Goal: Task Accomplishment & Management: Manage account settings

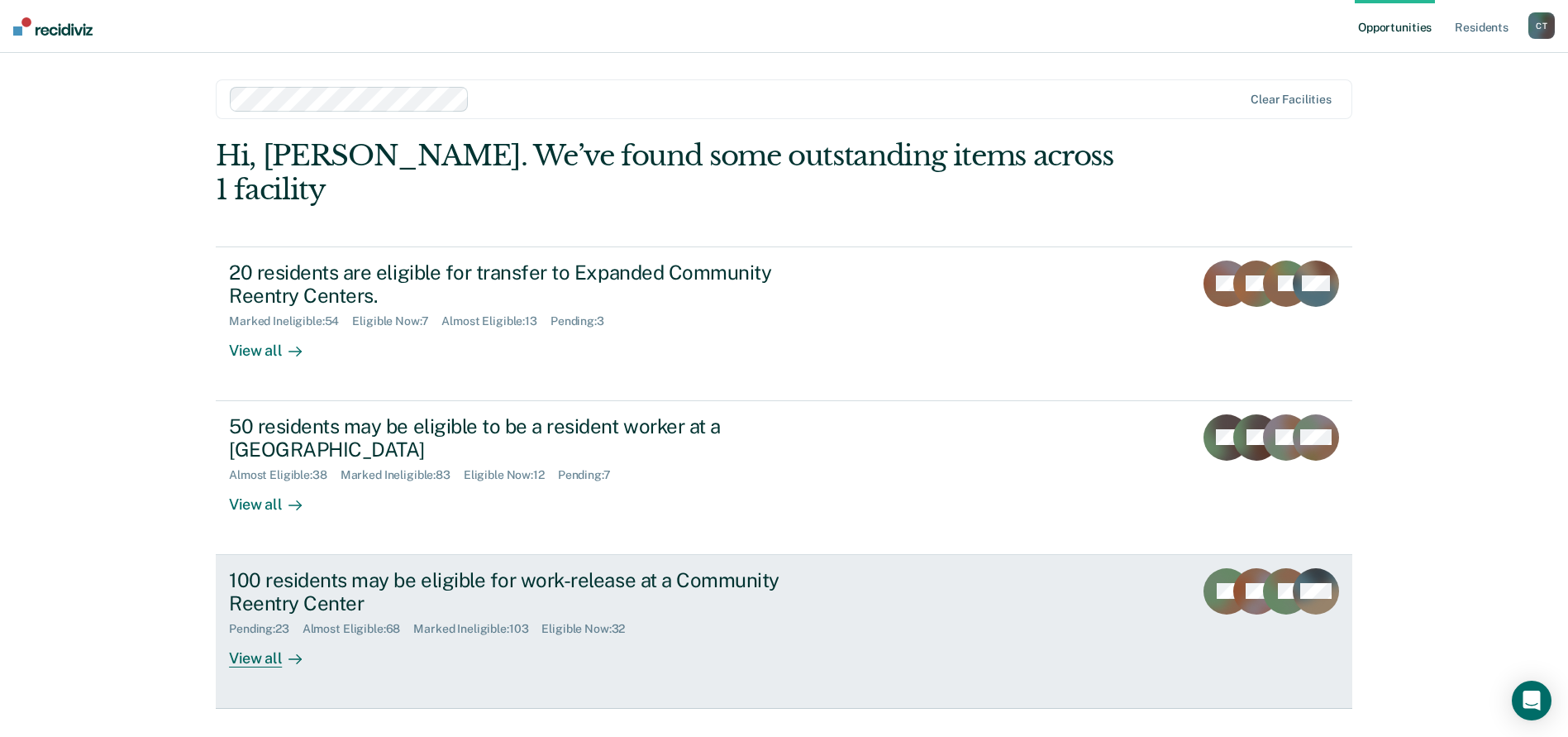
click at [769, 604] on div "100 residents may be eligible for work-release at a Community Reentry Center Pe…" at bounding box center [539, 618] width 620 height 100
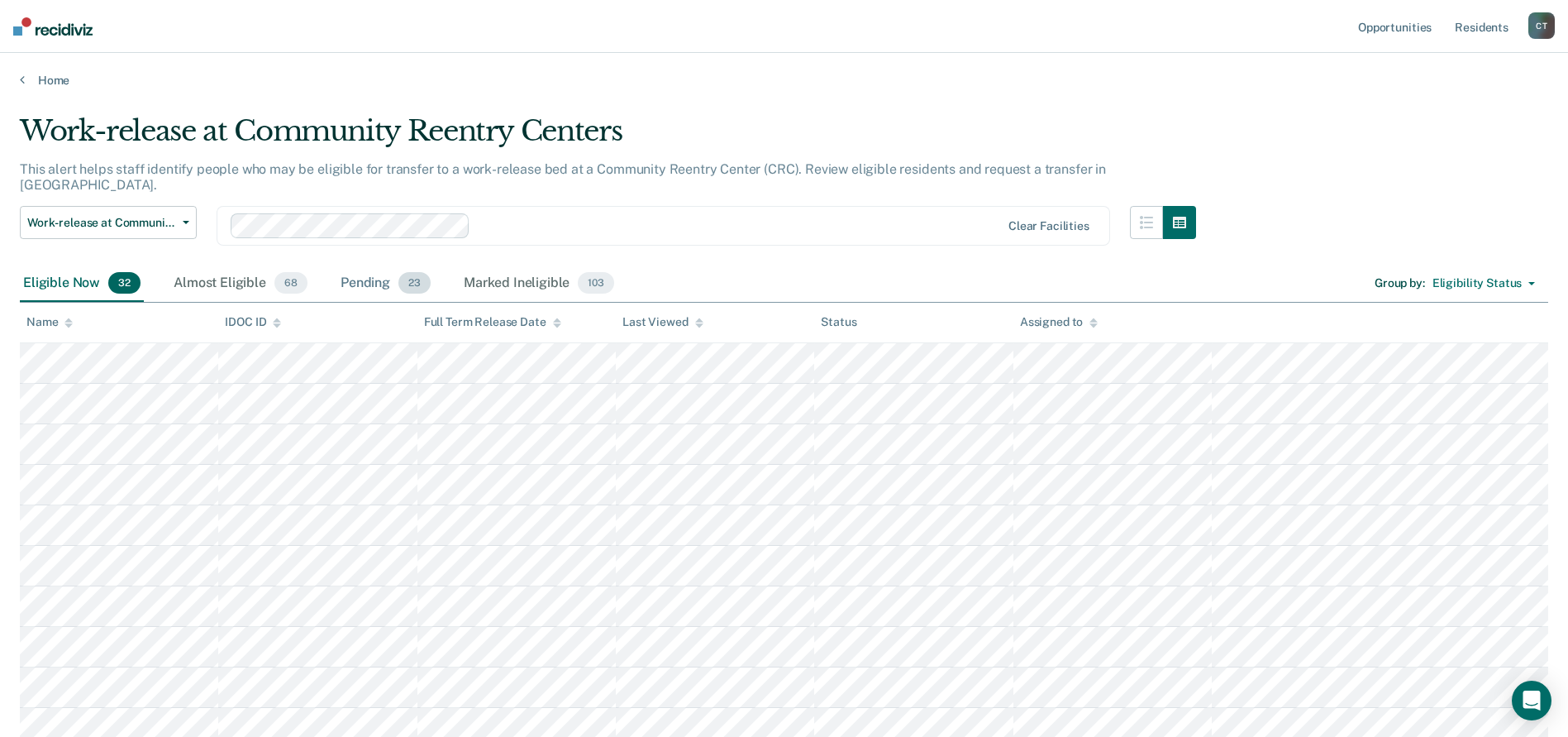
click at [370, 266] on div "Pending 23" at bounding box center [385, 284] width 97 height 37
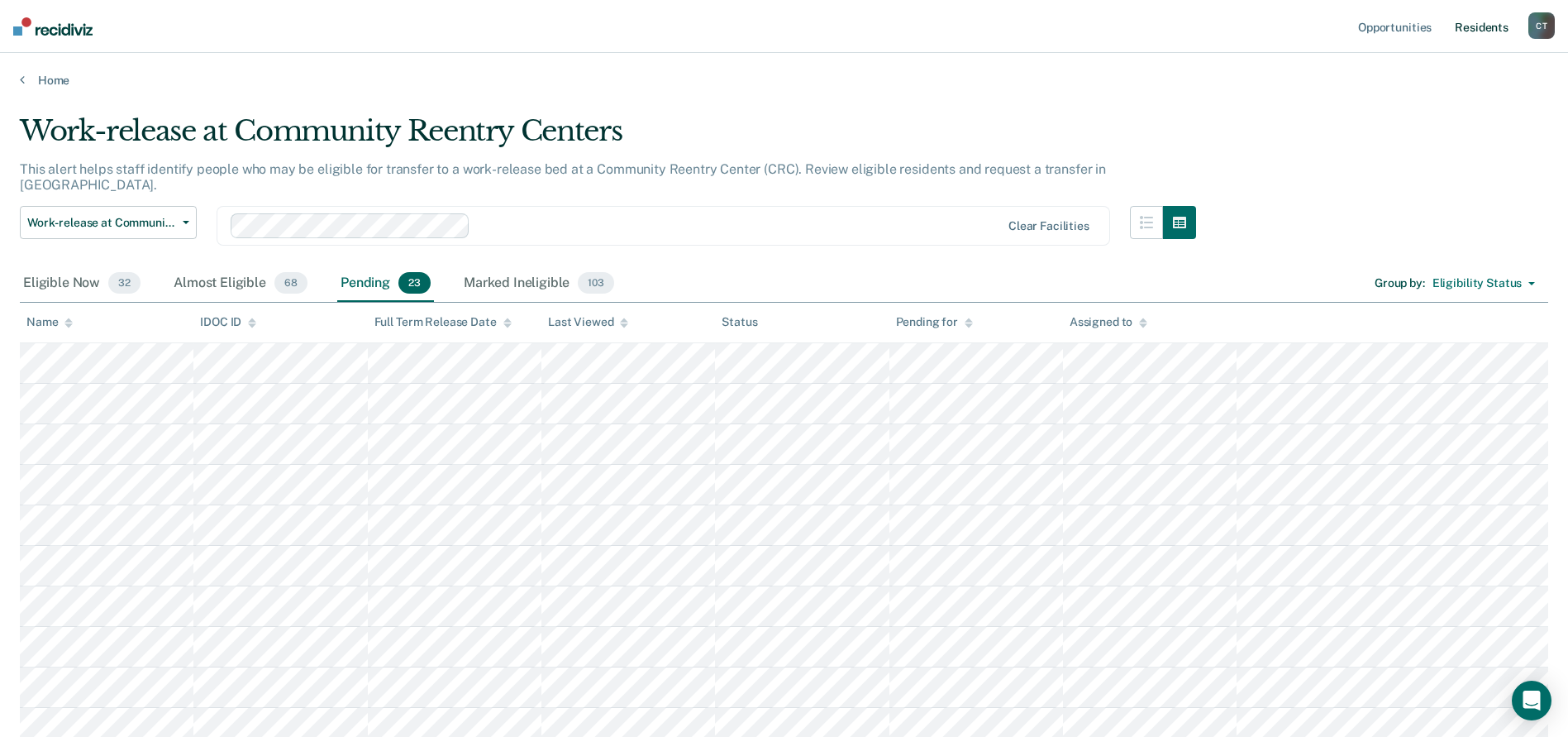
click at [1492, 27] on link "Resident s" at bounding box center [1482, 27] width 61 height 53
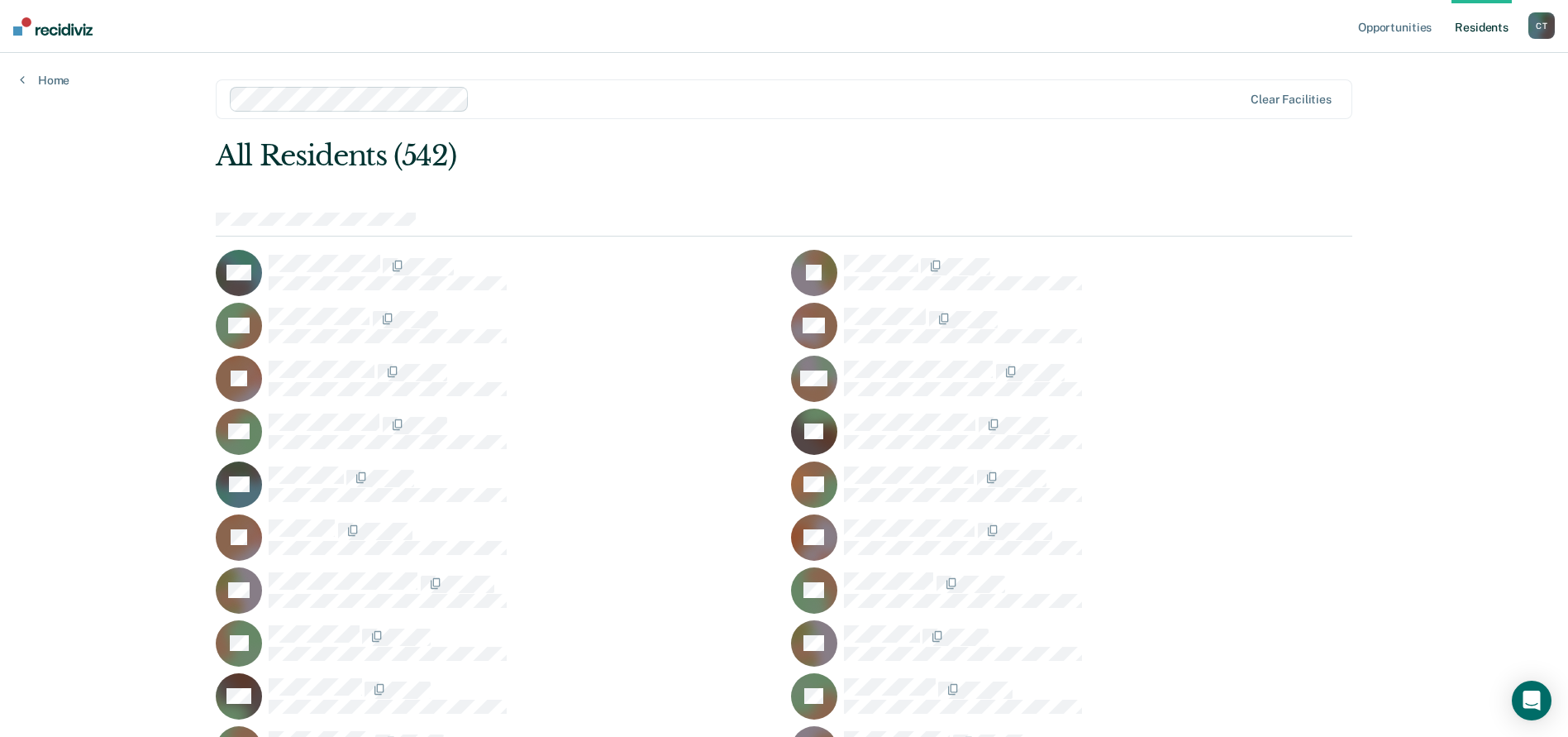
click at [521, 98] on div at bounding box center [859, 98] width 766 height 19
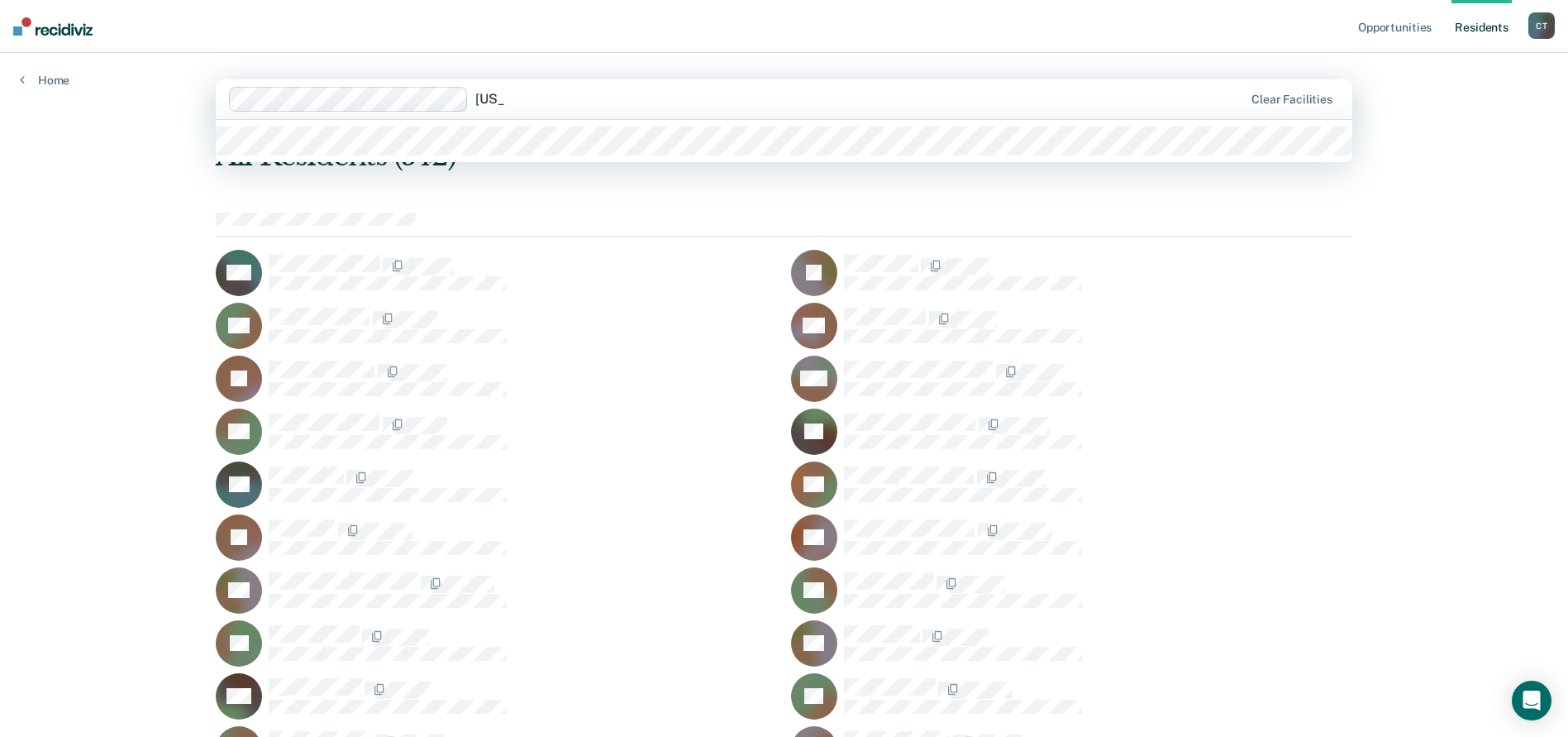
type input "[US_STATE]"
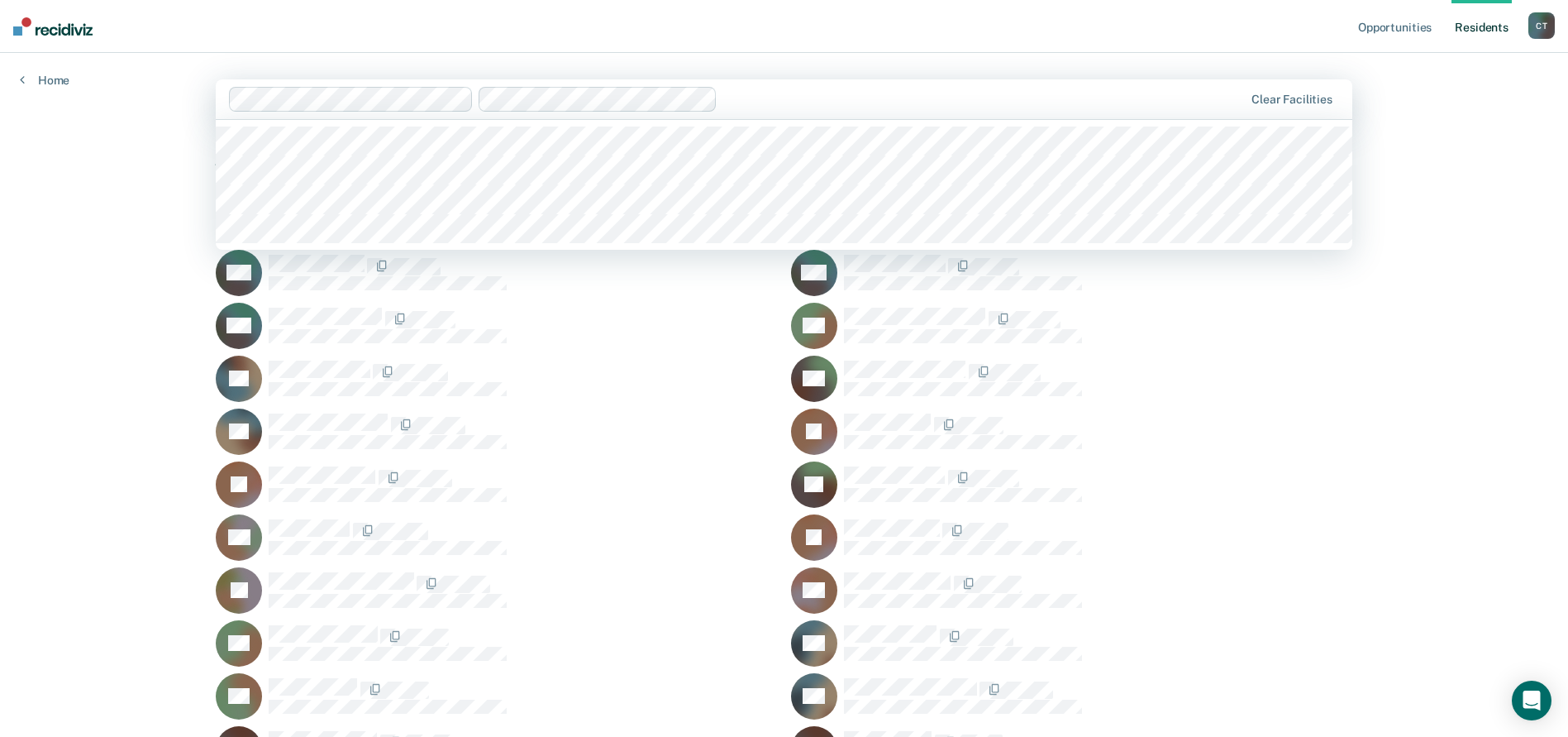
click at [766, 91] on div at bounding box center [983, 98] width 519 height 19
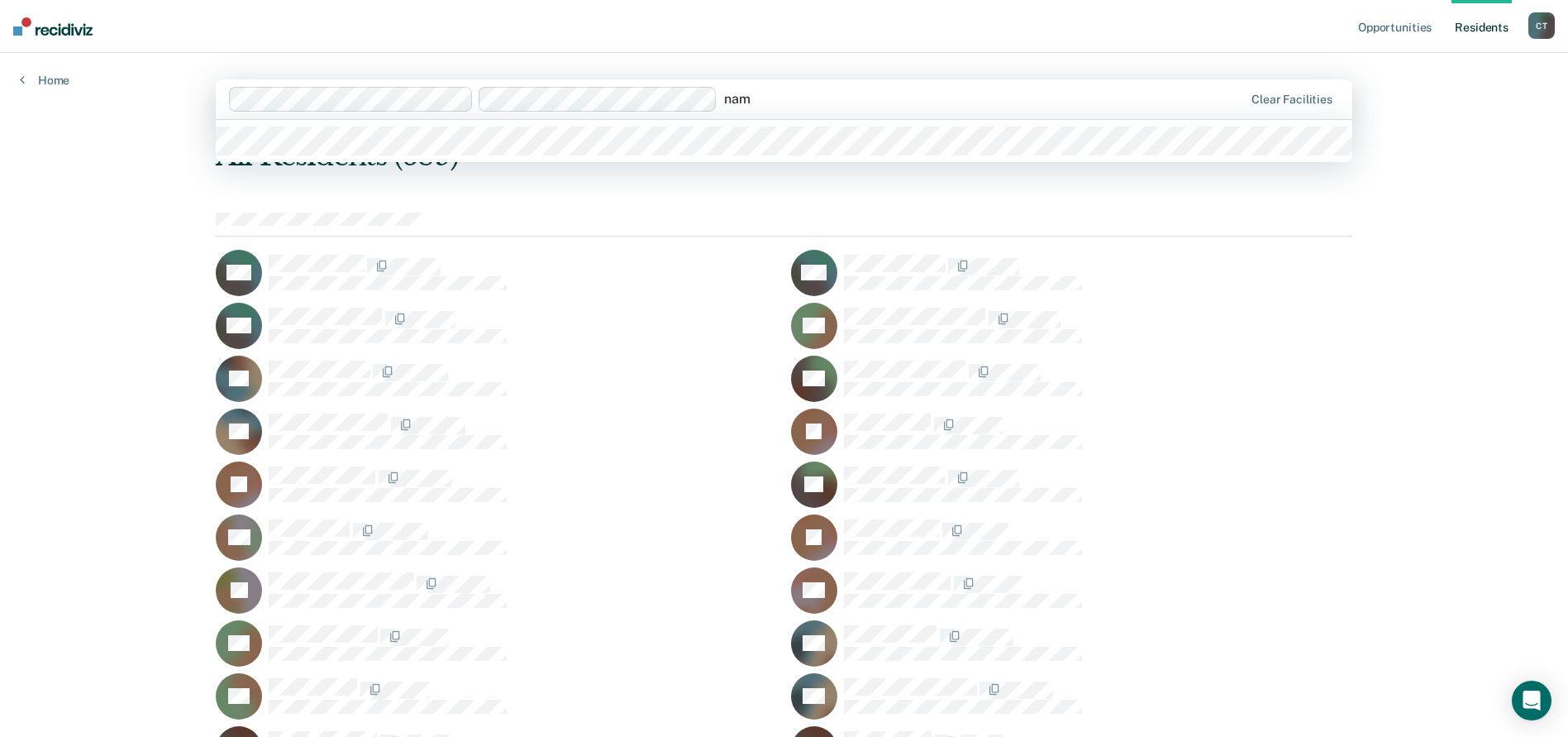
type input "namp"
click at [679, 156] on div at bounding box center [784, 140] width 1136 height 42
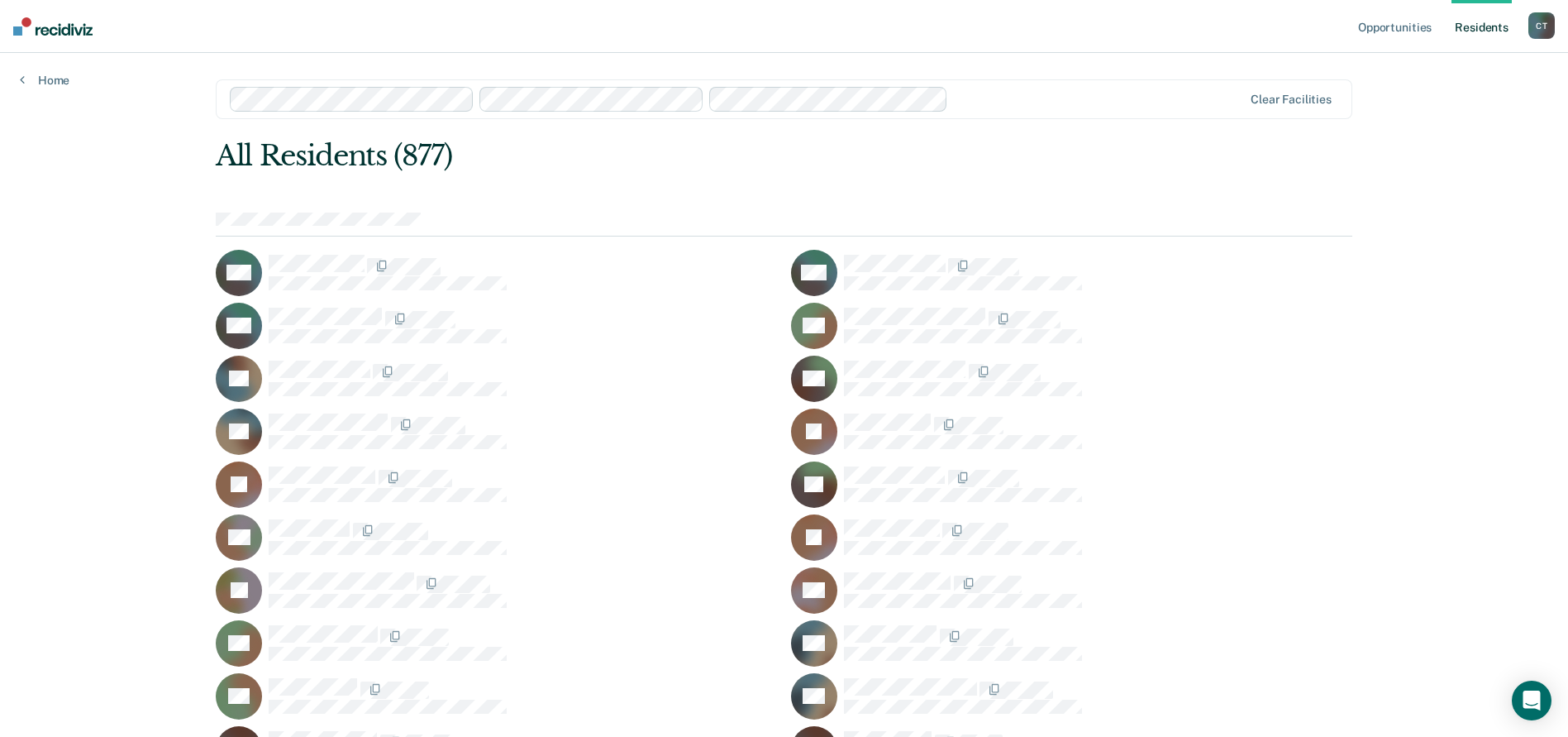
click at [977, 99] on div at bounding box center [1098, 98] width 288 height 19
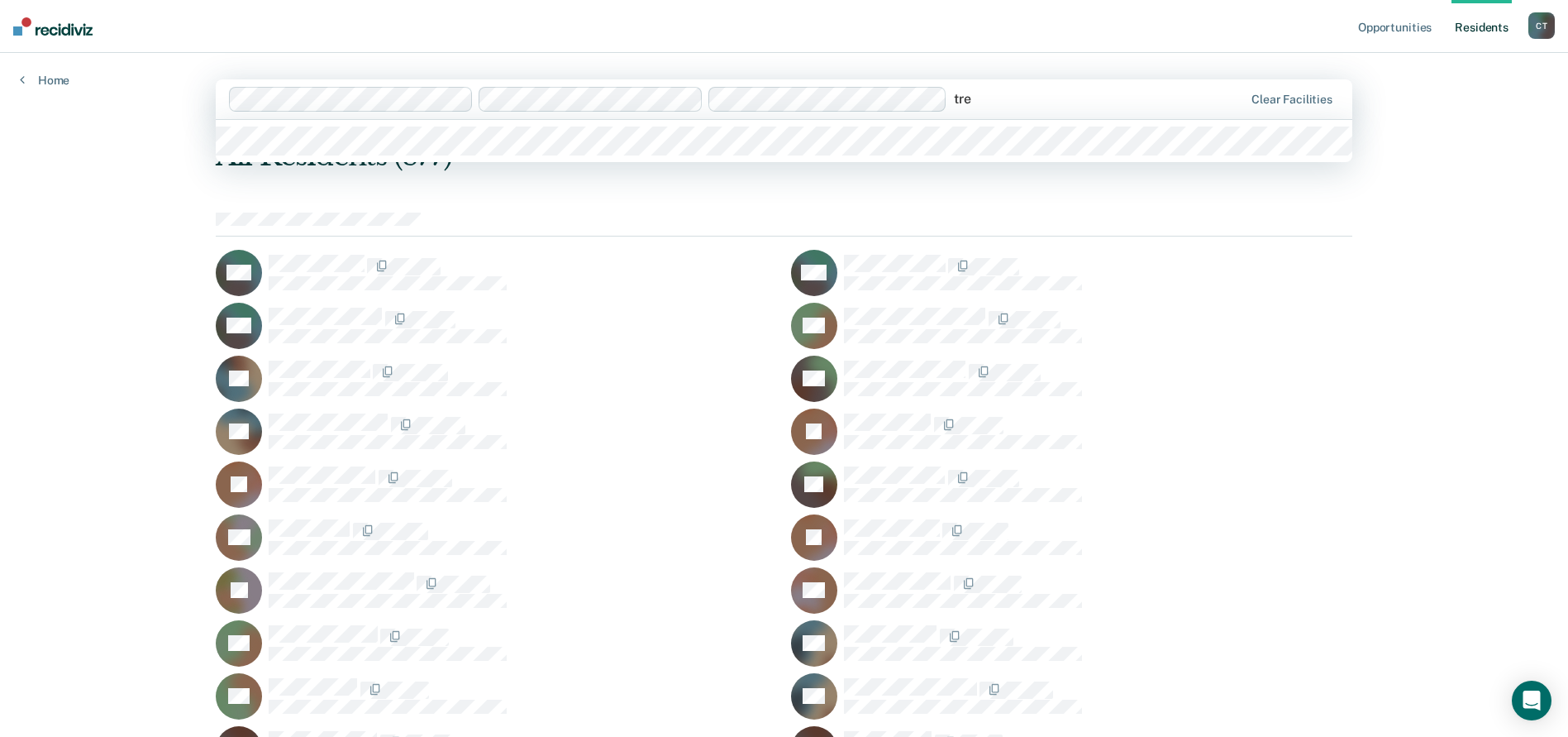
type input "trea"
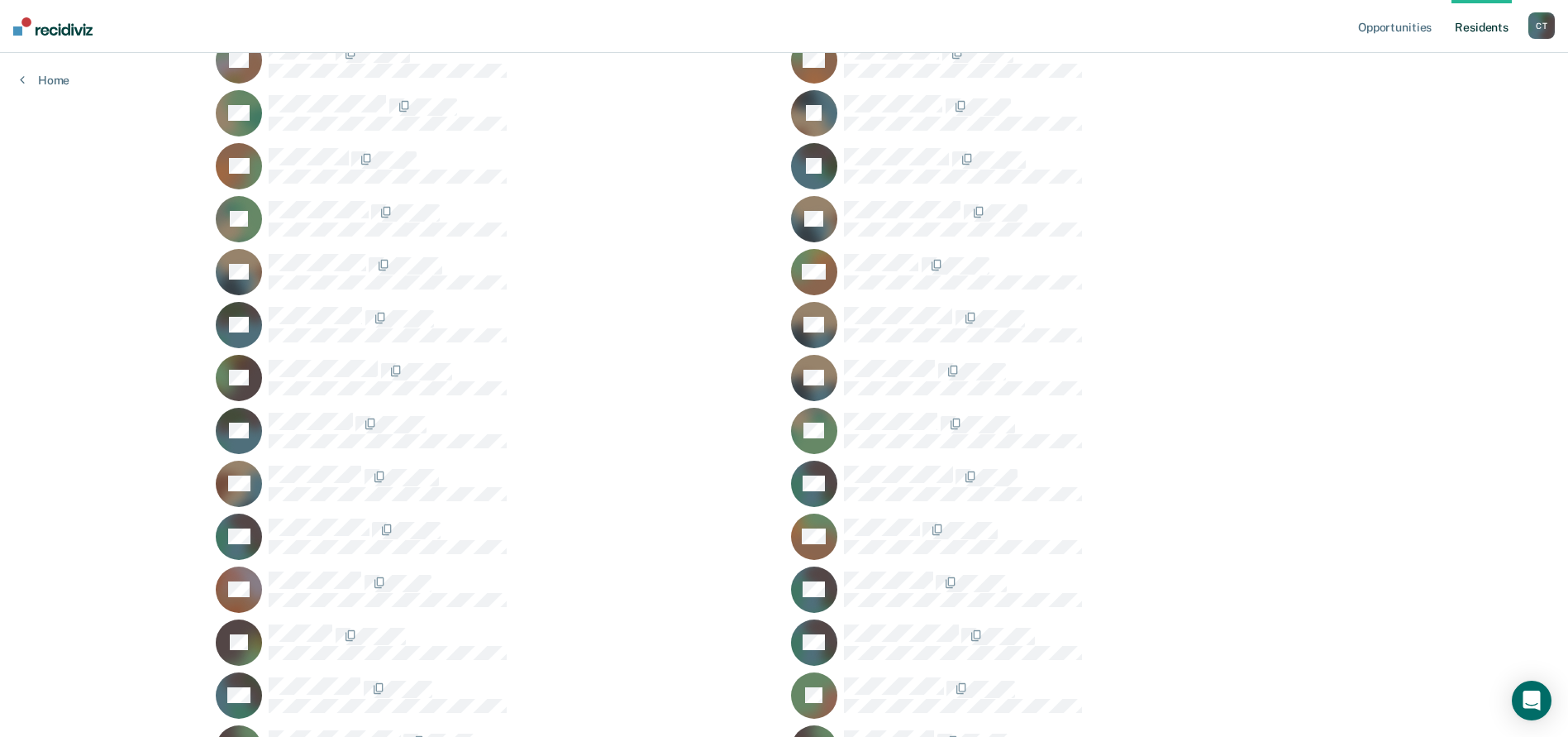
scroll to position [40868, 0]
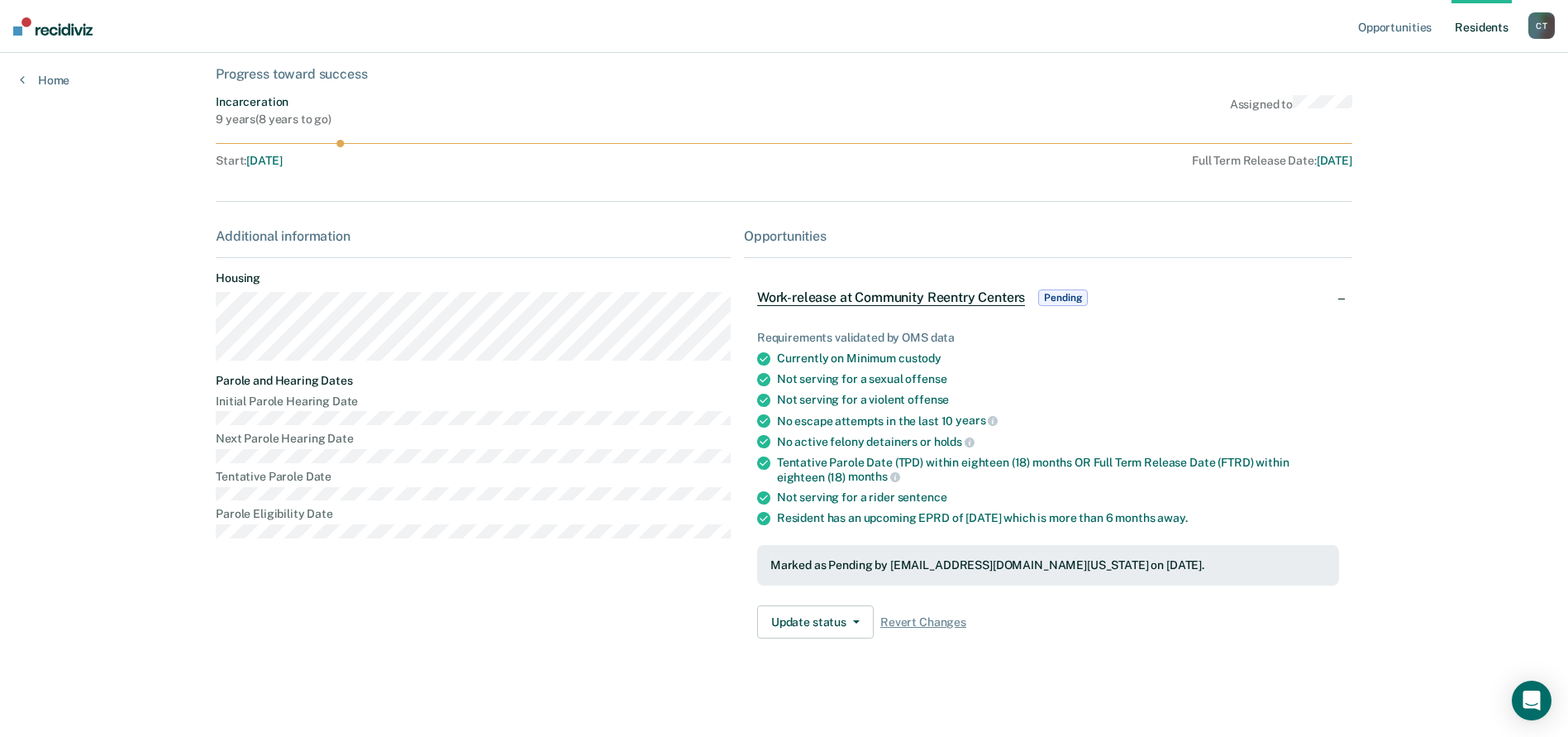
scroll to position [88, 0]
click at [829, 620] on button "Update status" at bounding box center [815, 621] width 116 height 33
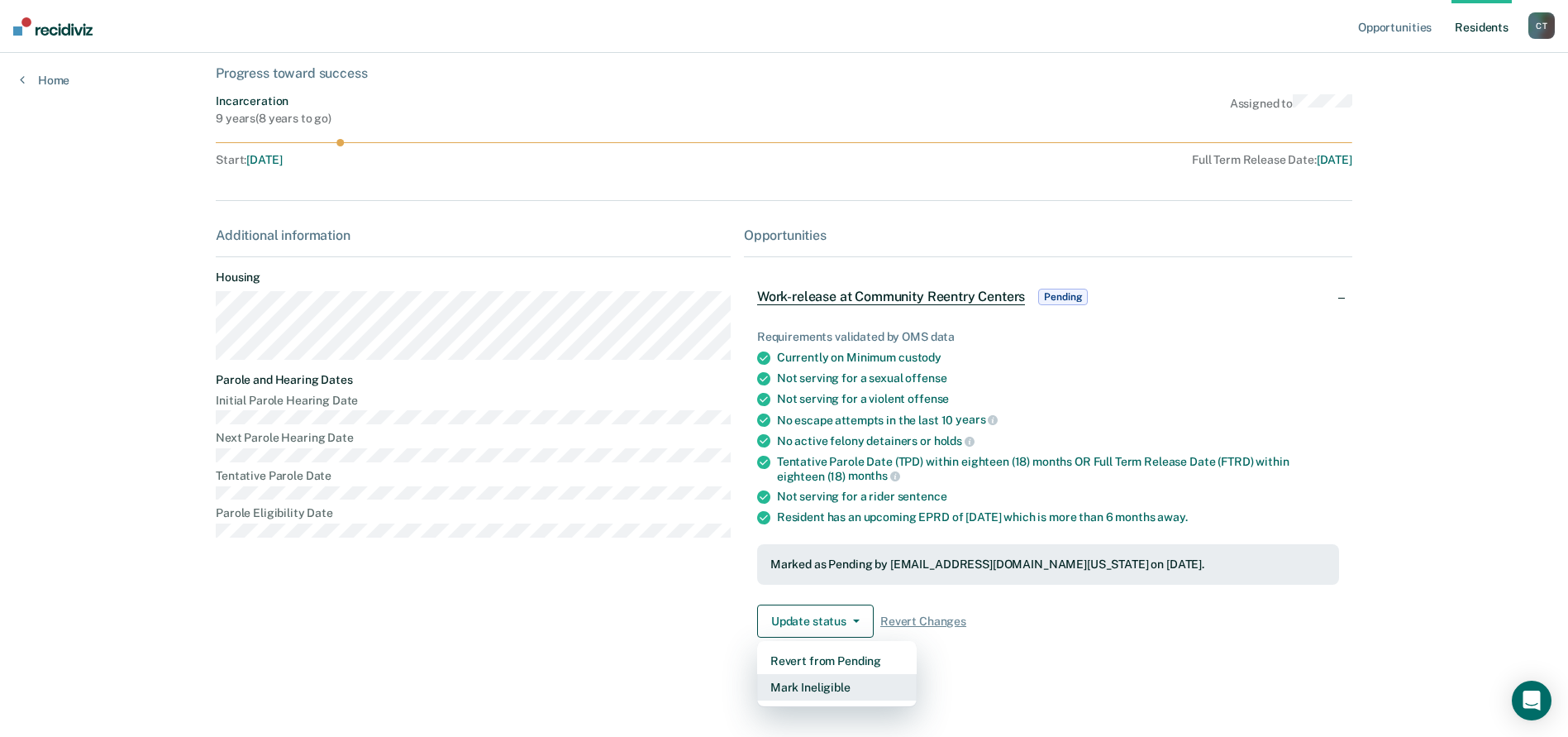
click at [808, 688] on button "Mark Ineligible" at bounding box center [837, 687] width 160 height 27
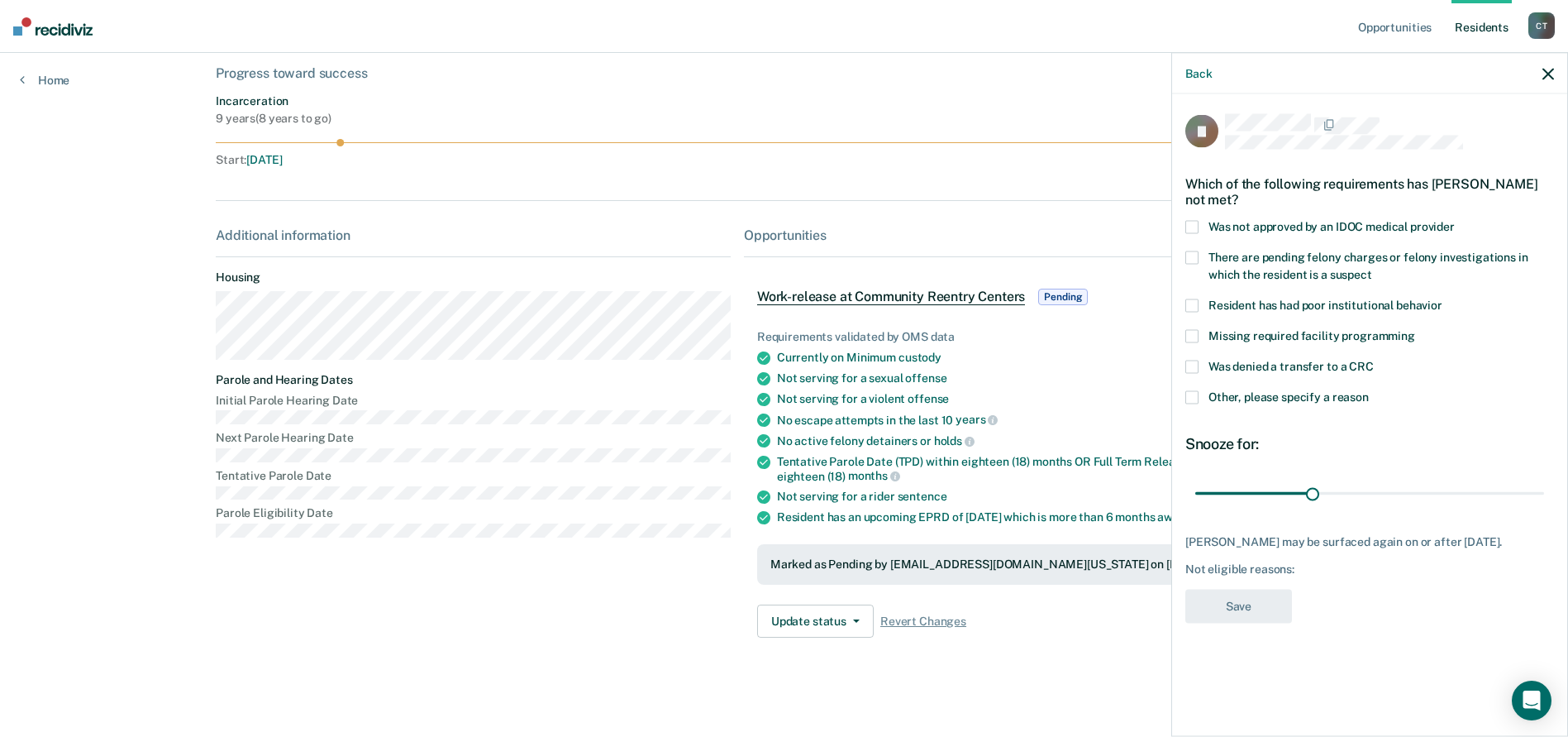
click at [1193, 395] on span at bounding box center [1191, 398] width 13 height 13
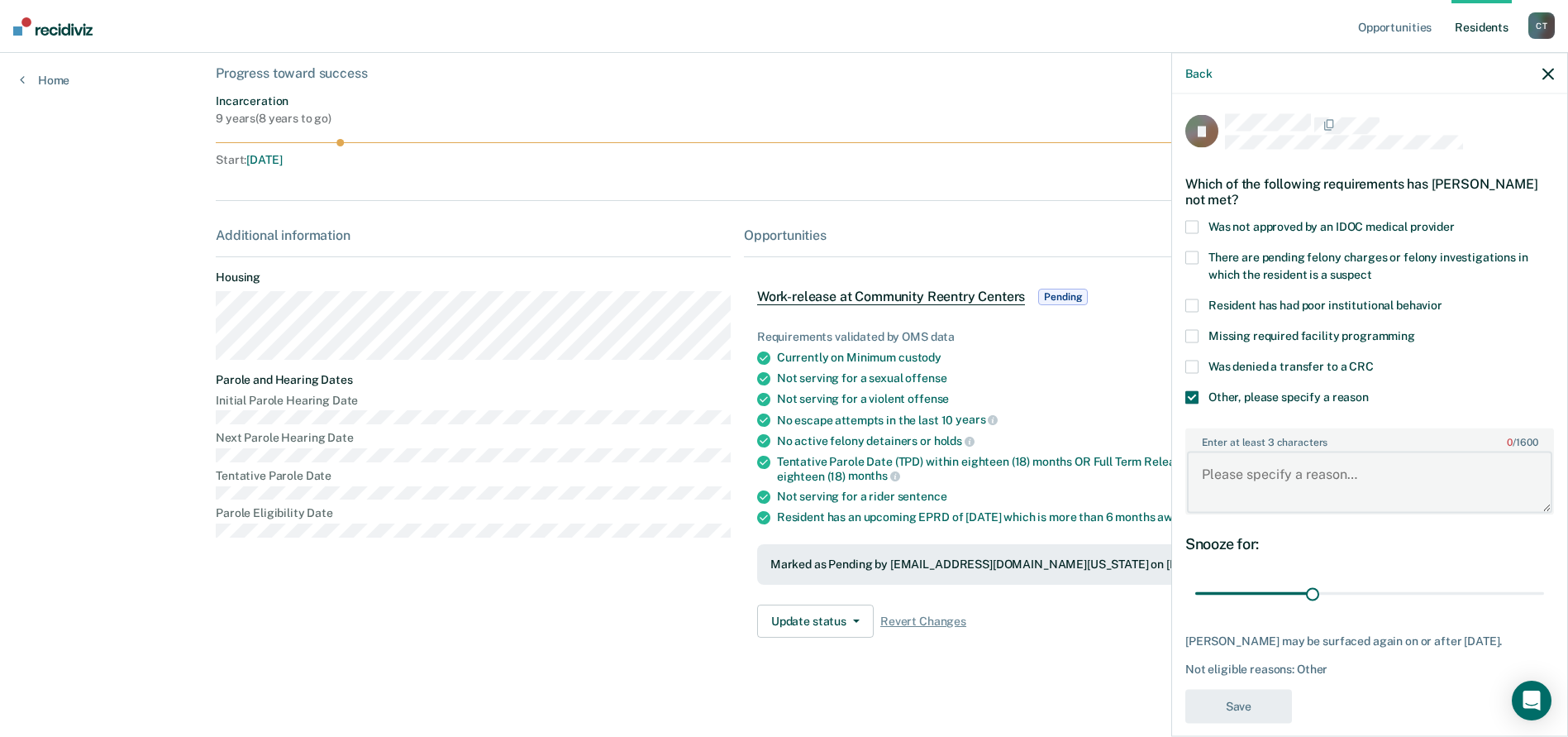
click at [1254, 462] on textarea "Enter at least 3 characters 0 / 1600" at bounding box center [1370, 482] width 366 height 62
type textarea "S"
type textarea "c"
type textarea "S"
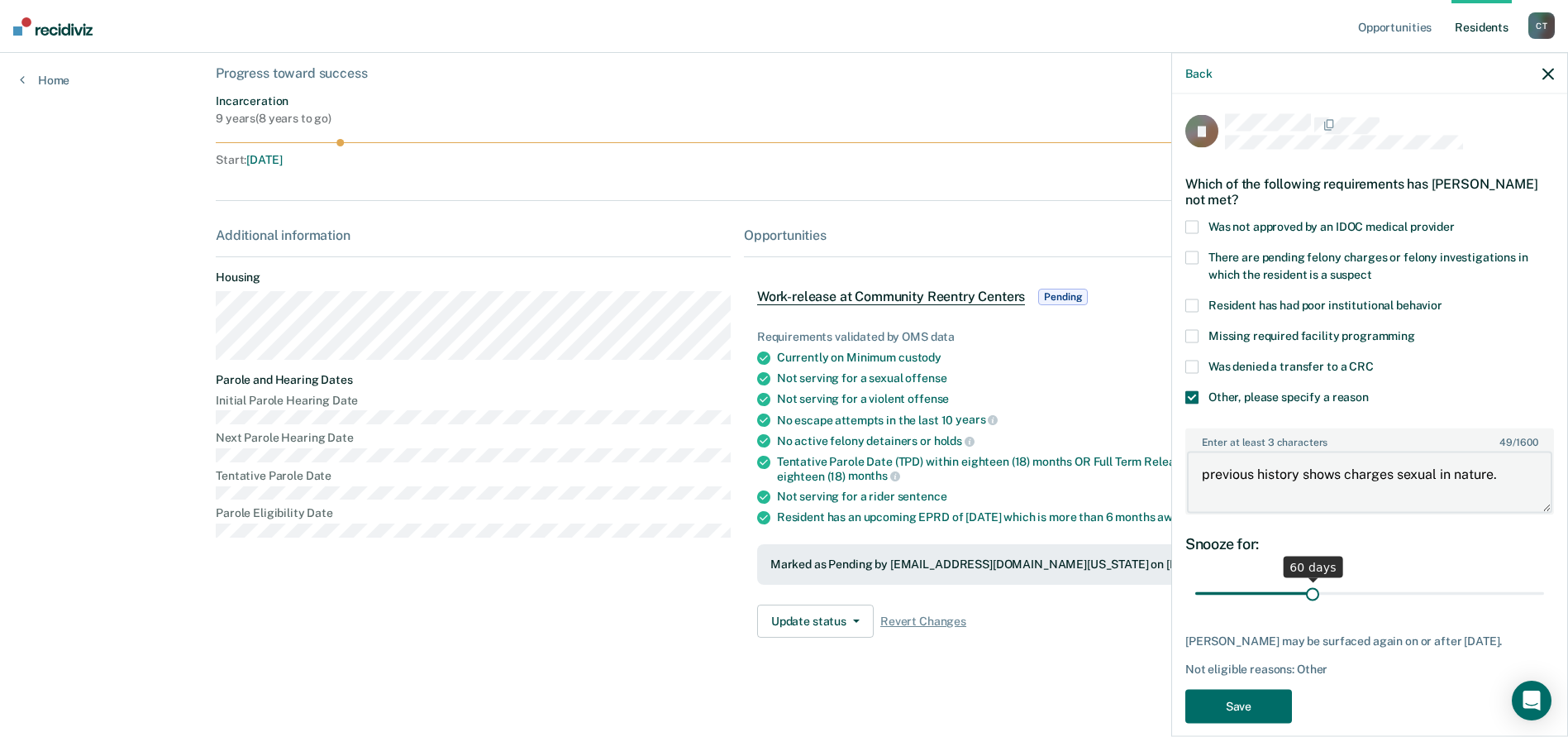
type textarea "previous history shows charges sexual in nature."
drag, startPoint x: 1307, startPoint y: 602, endPoint x: 1559, endPoint y: 583, distance: 252.7
type input "180"
click at [1544, 583] on input "range" at bounding box center [1370, 593] width 349 height 29
click at [1245, 703] on button "Save" at bounding box center [1238, 706] width 107 height 34
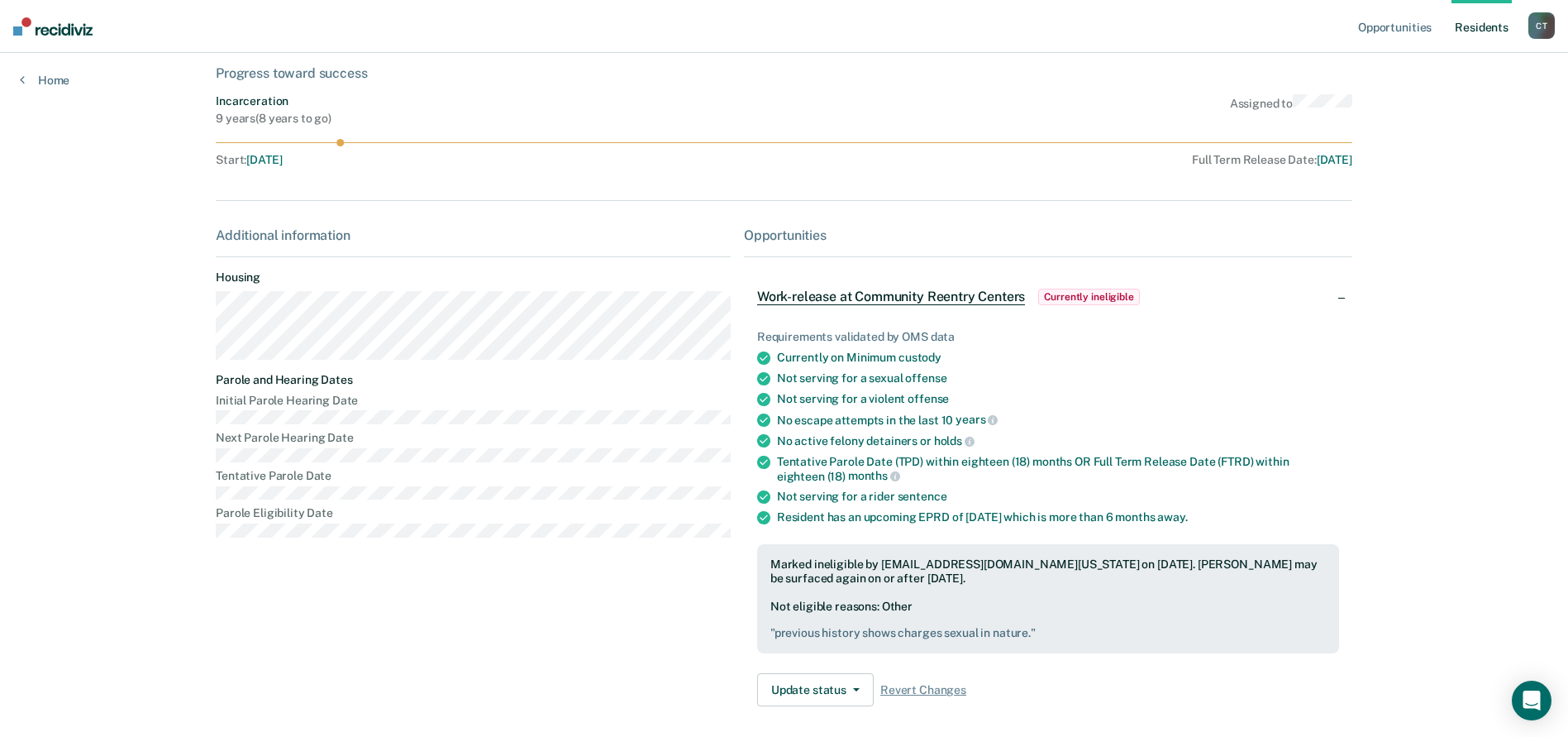
click at [1498, 32] on link "Resident s" at bounding box center [1482, 27] width 61 height 53
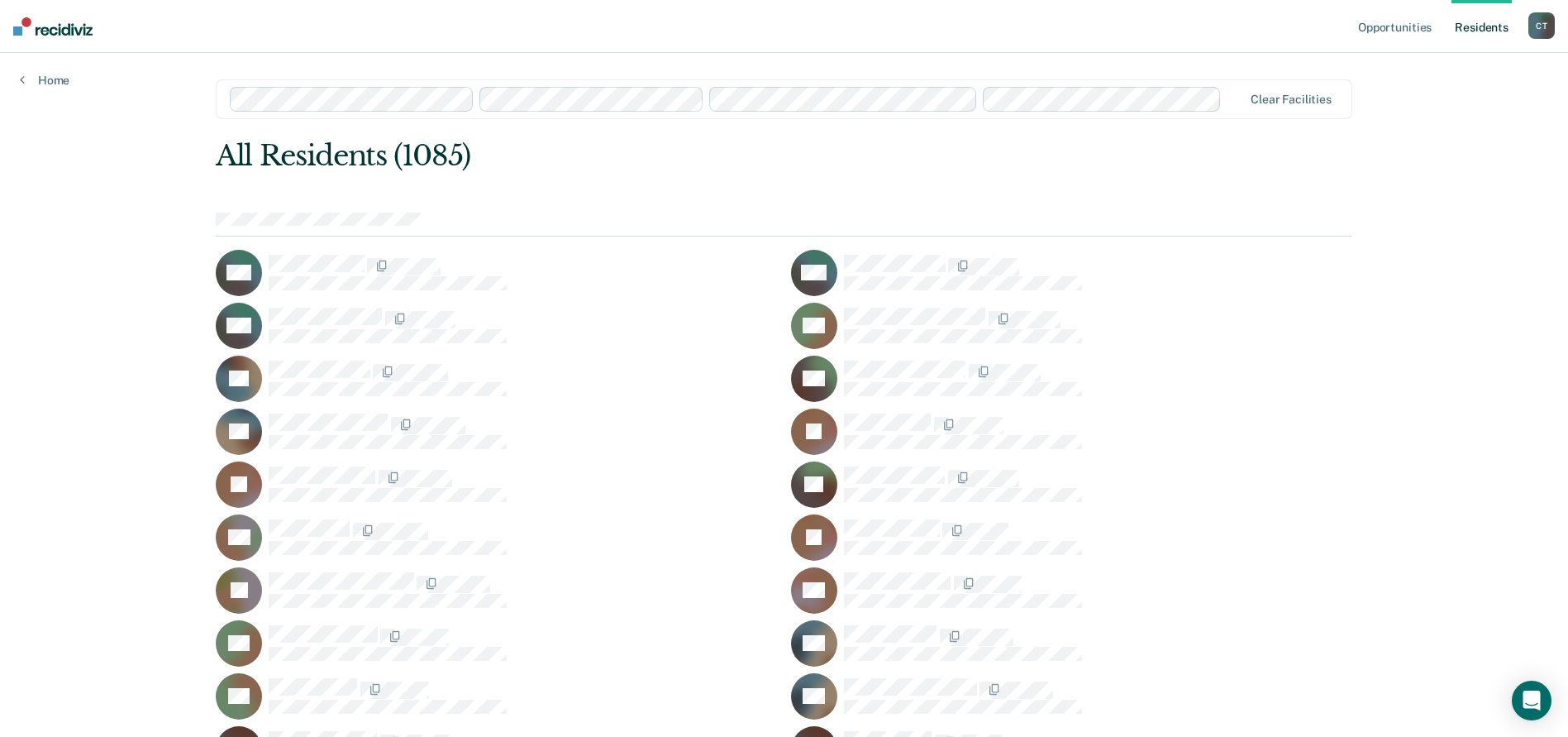
scroll to position [25993, 0]
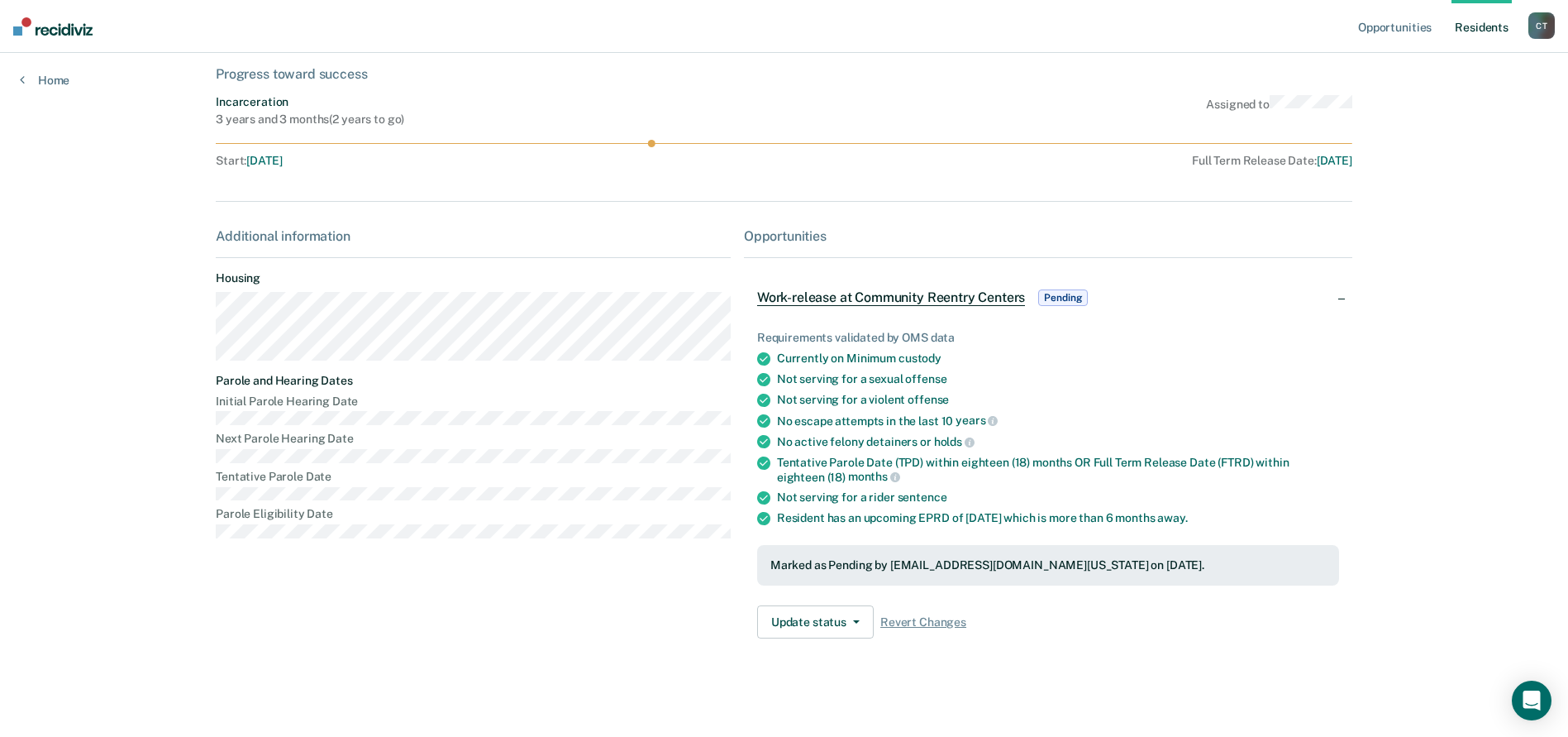
scroll to position [88, 0]
click at [825, 632] on button "Update status" at bounding box center [815, 621] width 116 height 33
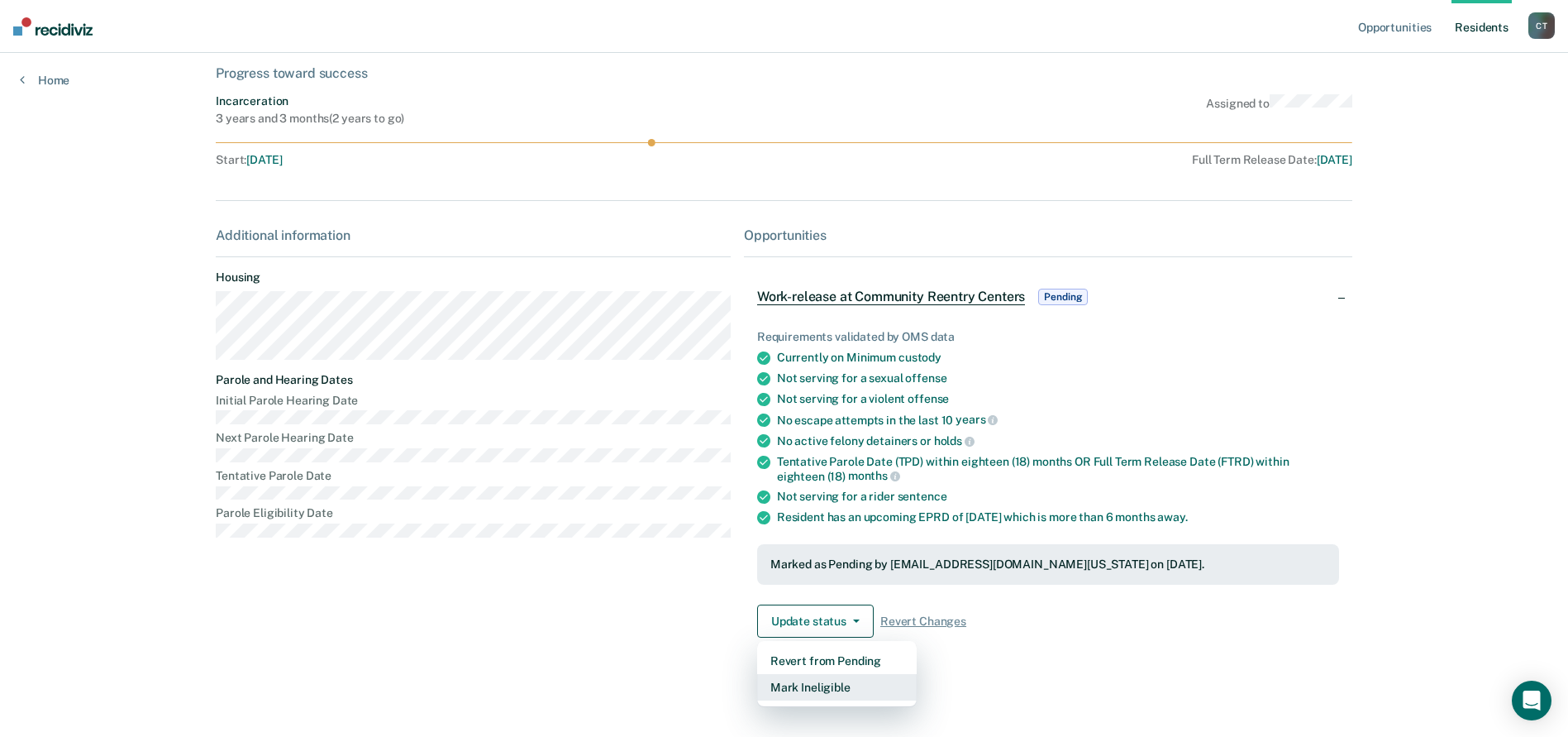
click at [801, 685] on button "Mark Ineligible" at bounding box center [837, 687] width 160 height 27
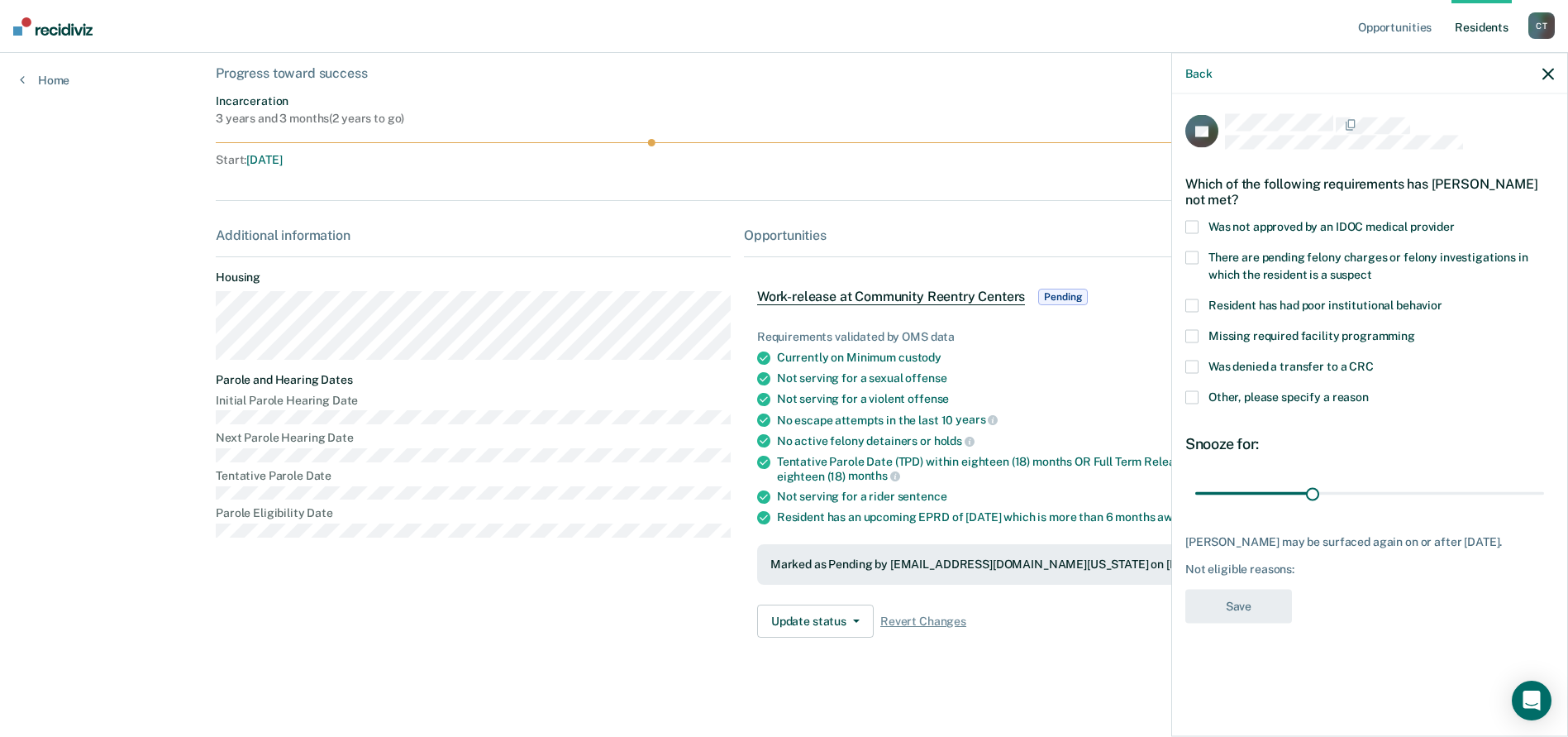
click at [1189, 408] on div "Other, please specify a reason" at bounding box center [1369, 407] width 368 height 31
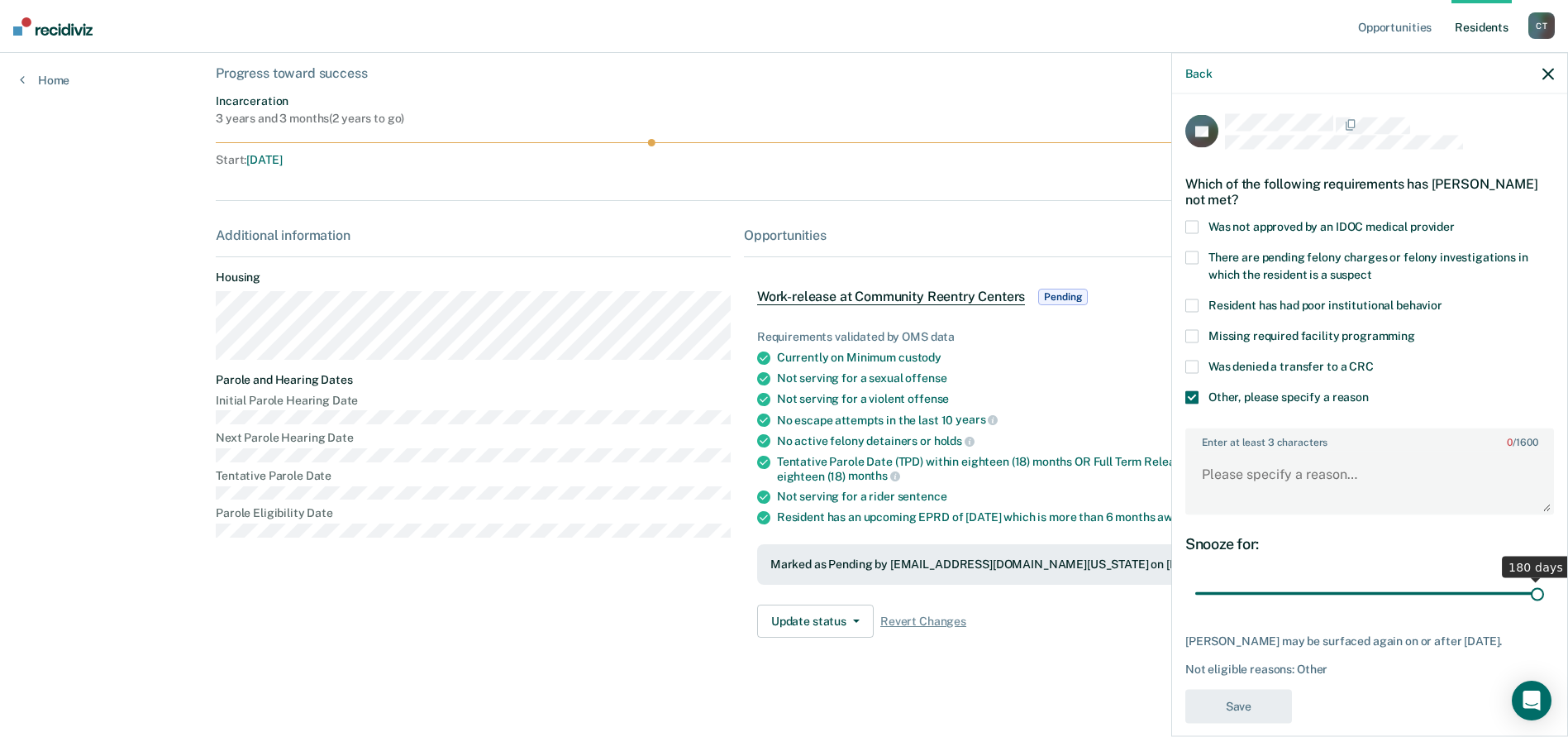
drag, startPoint x: 1313, startPoint y: 594, endPoint x: 1592, endPoint y: 594, distance: 279.0
type input "180"
click at [1544, 594] on input "range" at bounding box center [1370, 593] width 349 height 29
click at [1266, 484] on textarea "Enter at least 3 characters 0 / 1600" at bounding box center [1370, 482] width 366 height 62
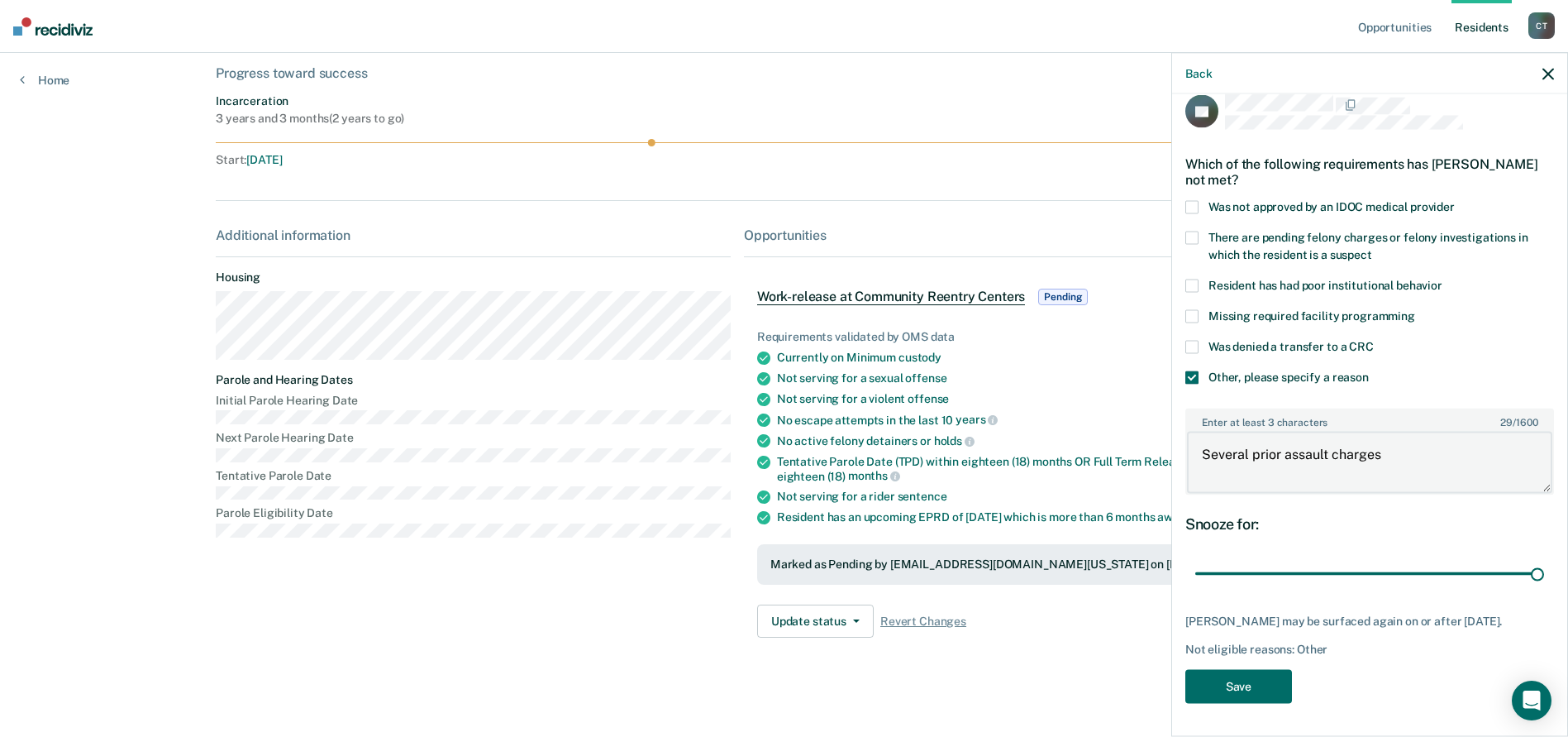
scroll to position [32, 0]
type textarea "Several prior assault charges"
click at [1249, 701] on button "Save" at bounding box center [1238, 687] width 107 height 34
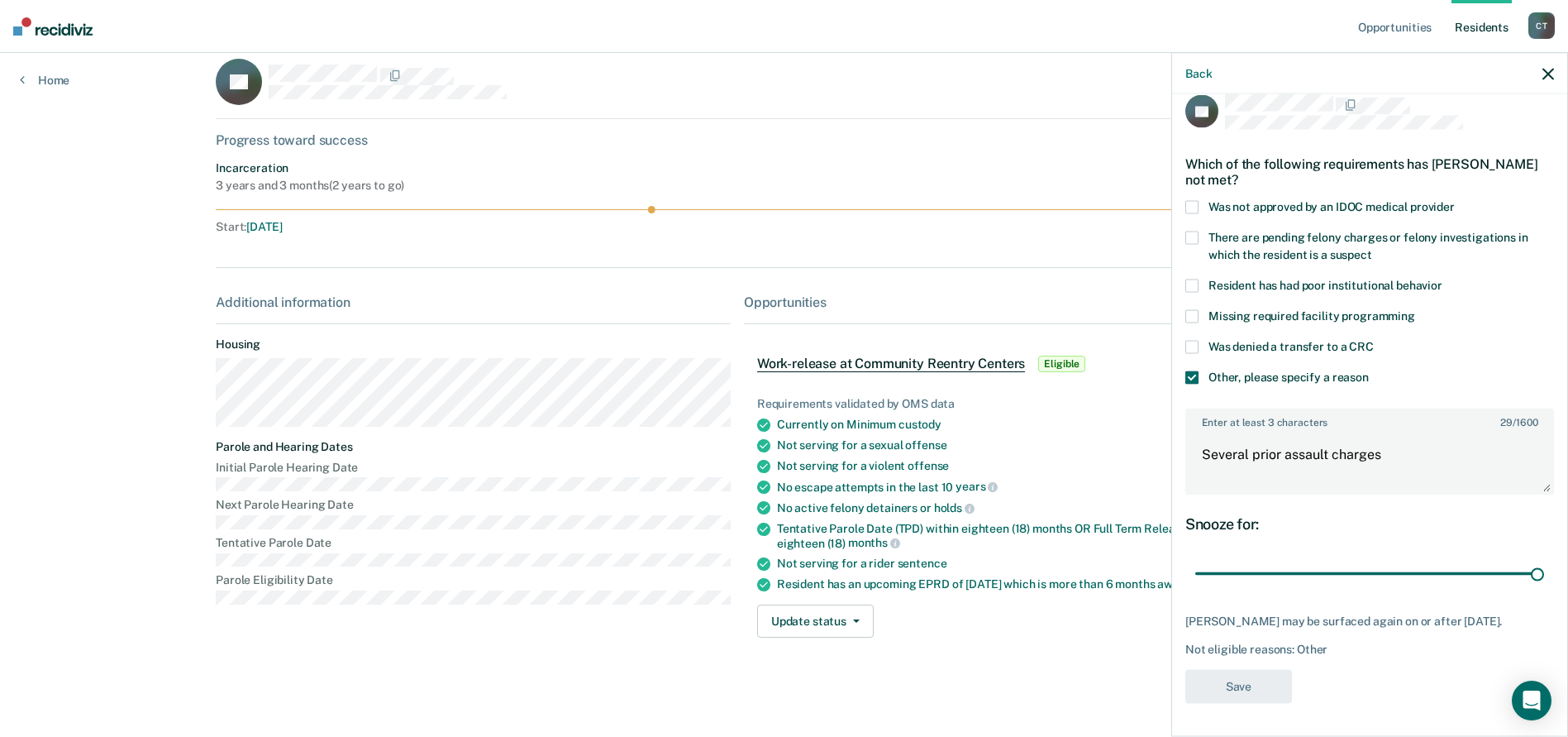
scroll to position [88, 0]
